Goal: Obtain resource: Download file/media

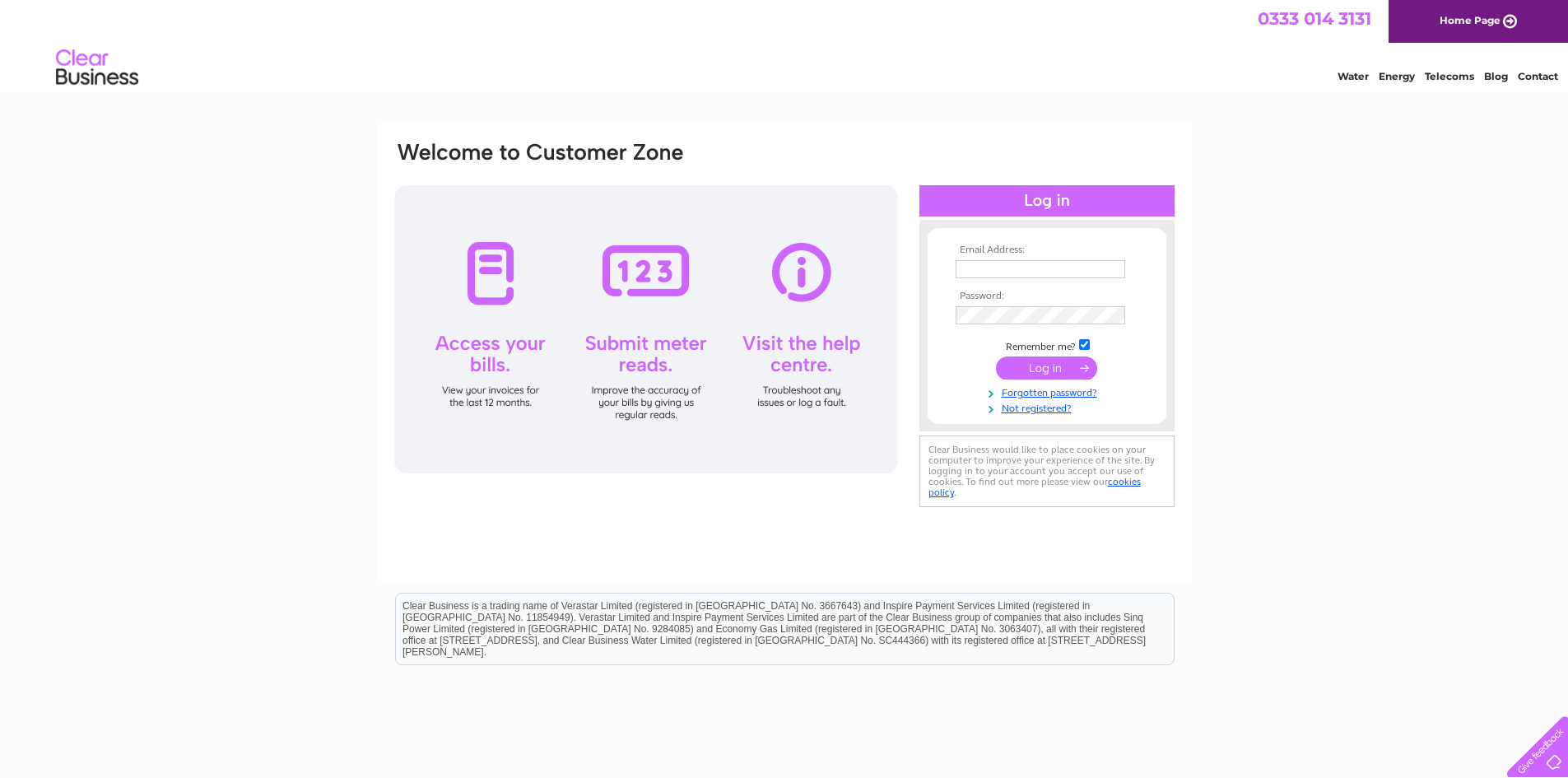
type input "accounts@mclaughlinconstruction.co.uk"
click at [1032, 366] on input "submit" at bounding box center [1046, 368] width 101 height 23
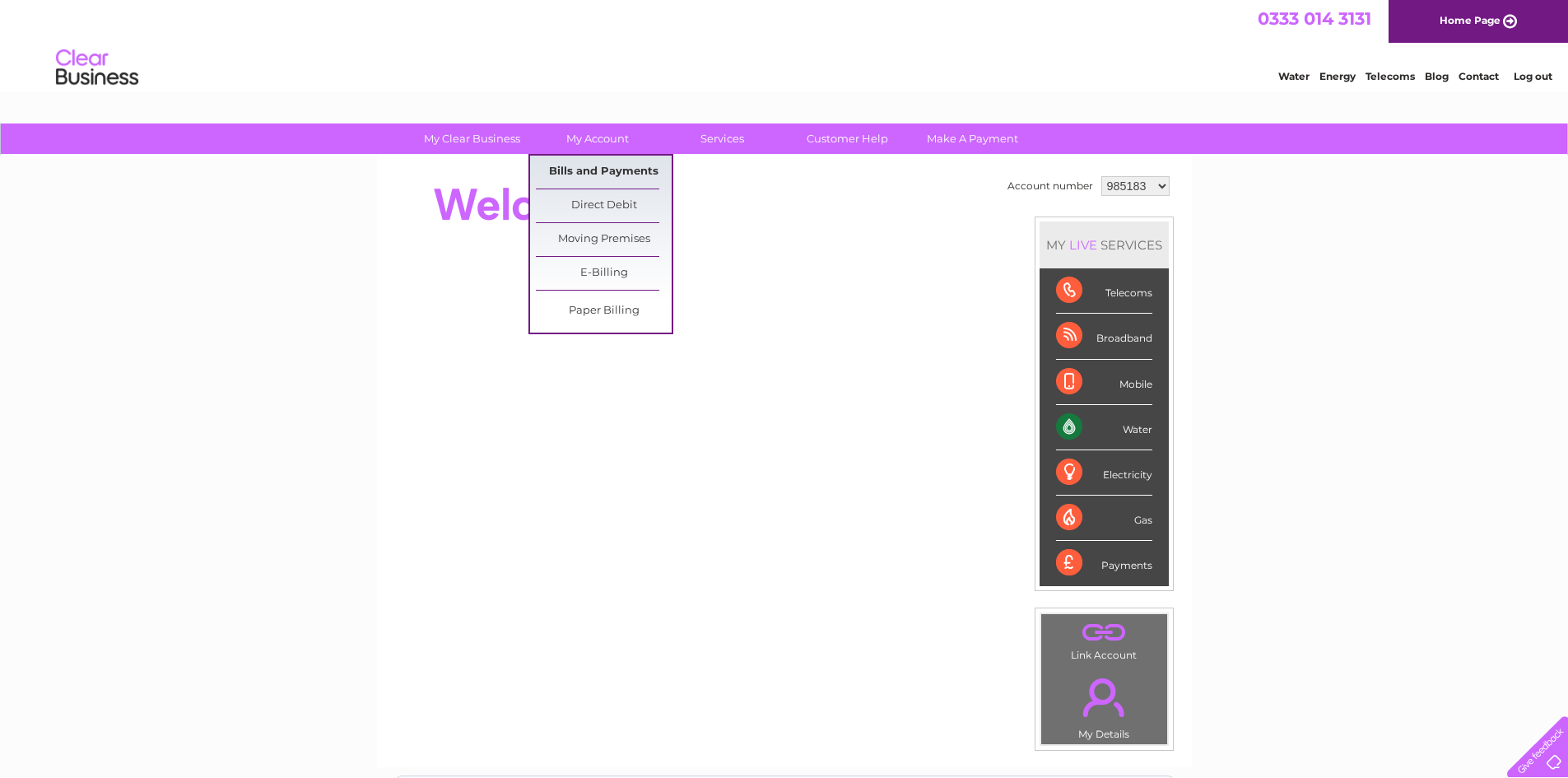
click at [619, 162] on link "Bills and Payments" at bounding box center [604, 172] width 136 height 33
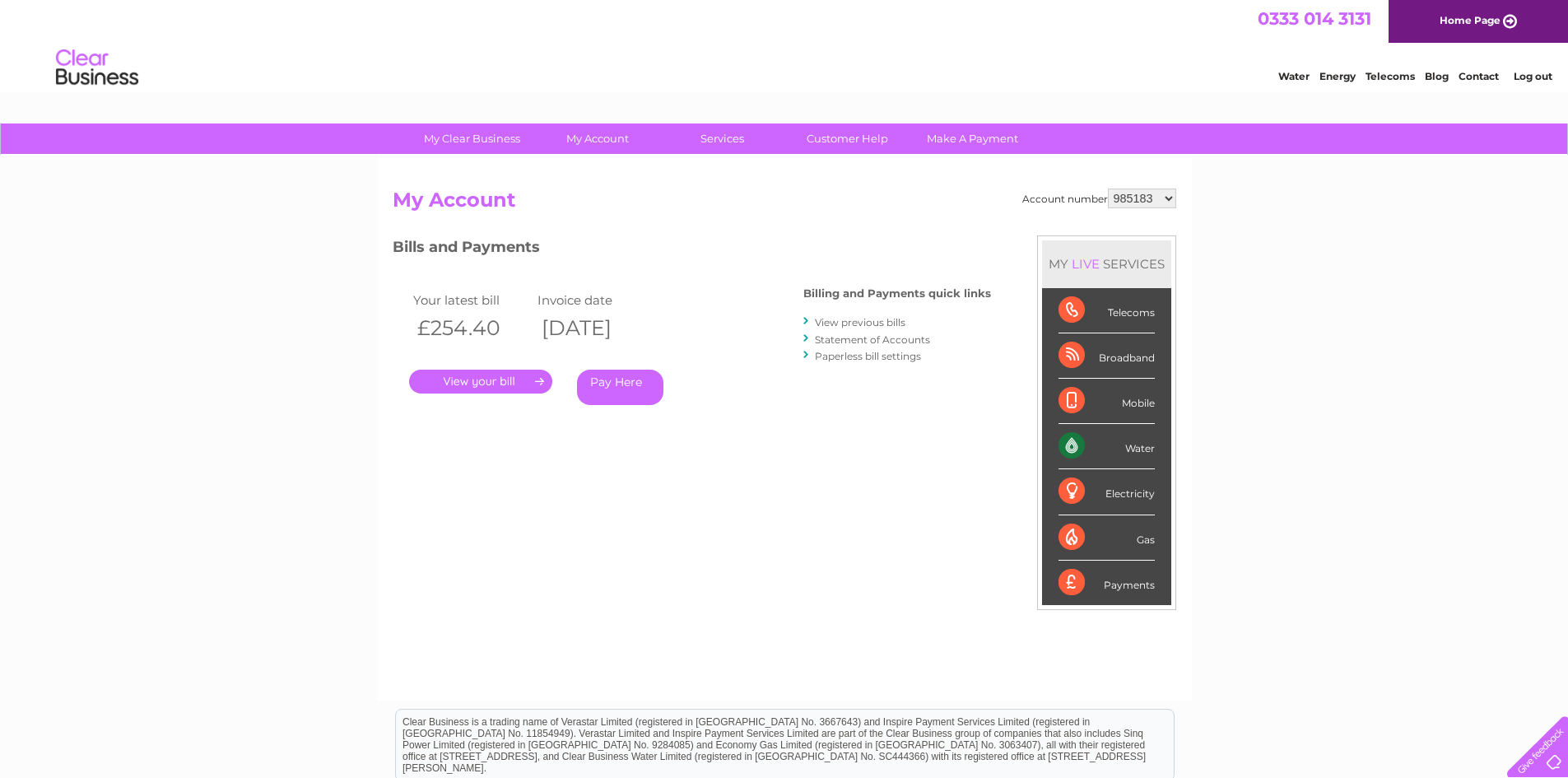
click at [453, 379] on link "." at bounding box center [480, 381] width 143 height 24
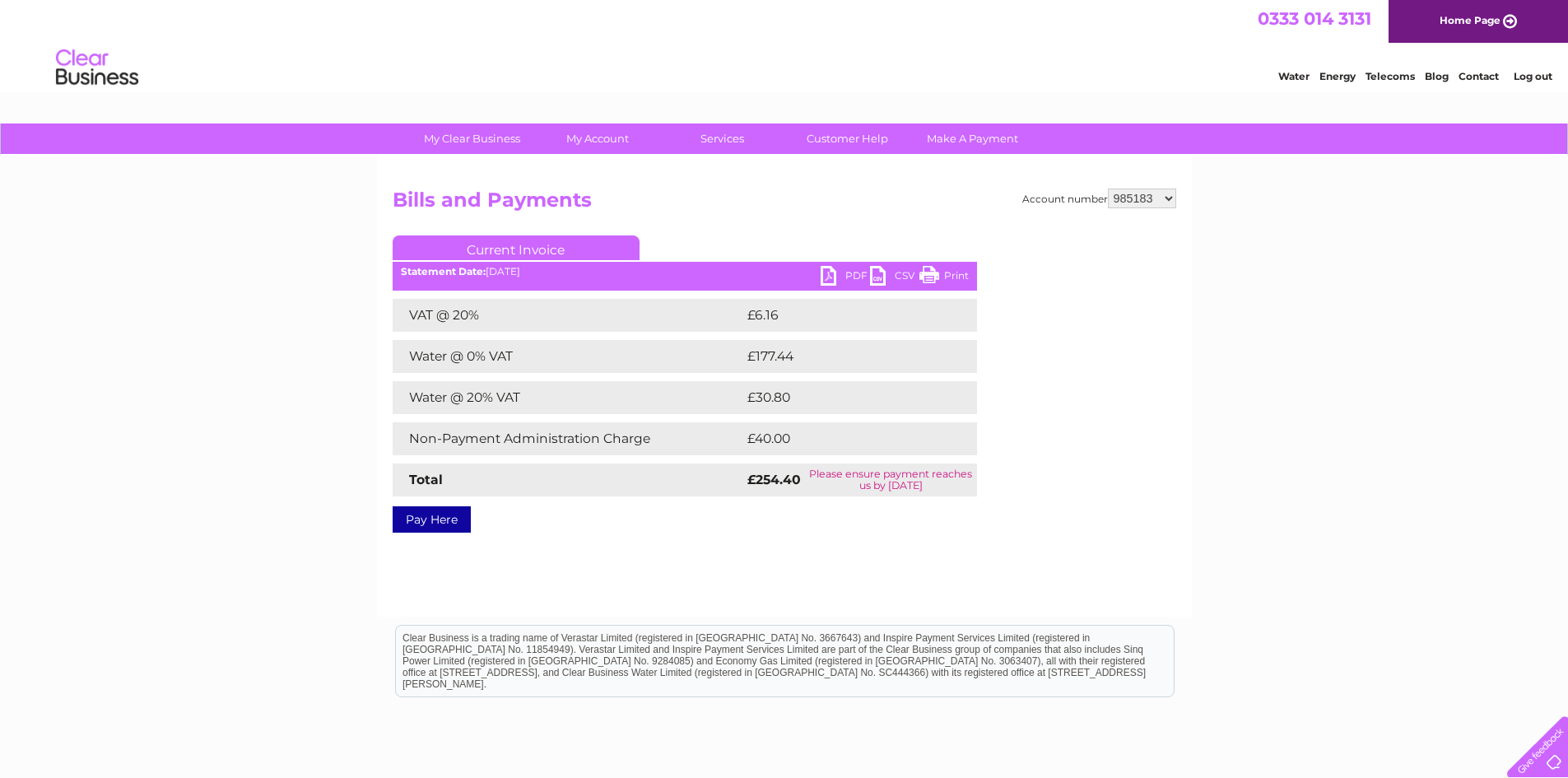
click at [841, 273] on link "PDF" at bounding box center [846, 278] width 50 height 24
click at [1136, 201] on select "985183 1073628" at bounding box center [1141, 199] width 68 height 20
select select "1073628"
click at [1107, 189] on select "985183 1073628" at bounding box center [1141, 199] width 68 height 20
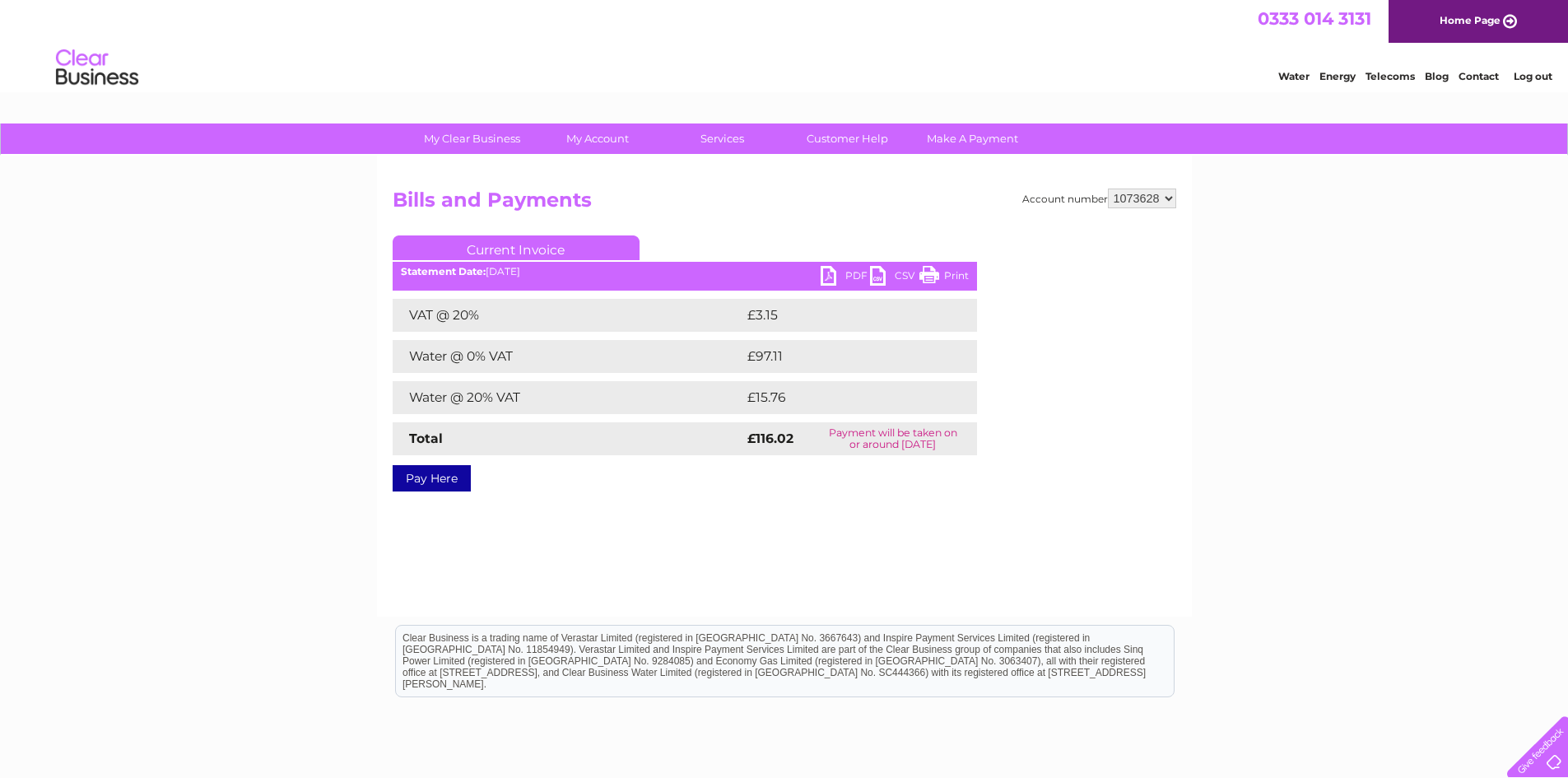
click at [842, 279] on link "PDF" at bounding box center [846, 278] width 50 height 24
